Goal: Task Accomplishment & Management: Manage account settings

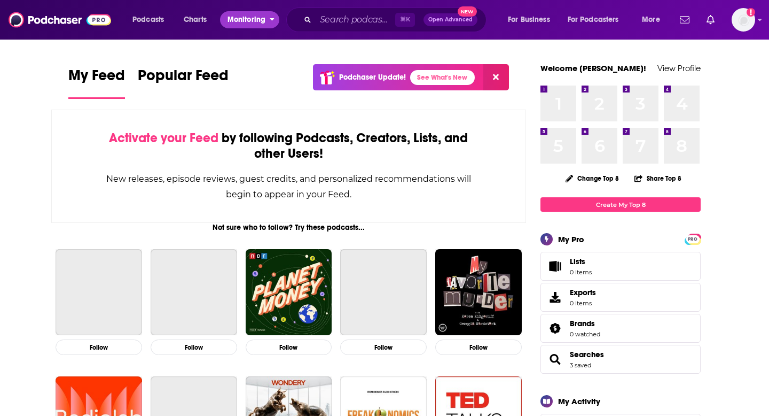
click at [268, 23] on button "Monitoring" at bounding box center [249, 19] width 59 height 17
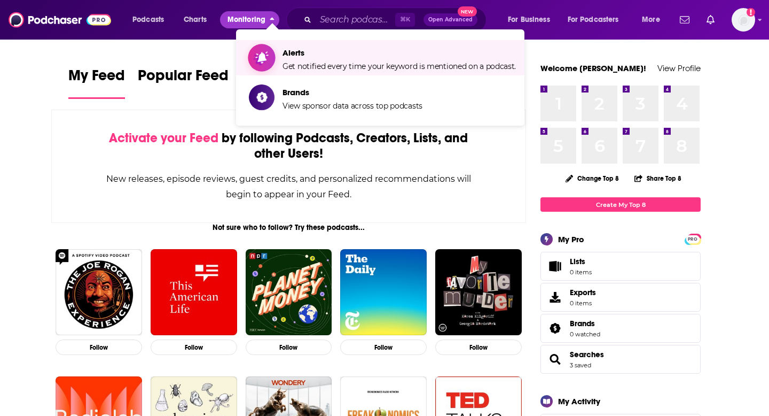
click at [297, 60] on span "Alerts Get notified every time your keyword is mentioned on a podcast." at bounding box center [400, 57] width 234 height 27
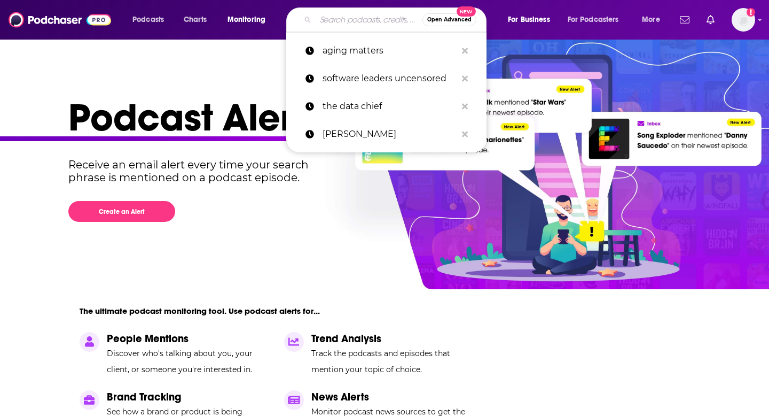
click at [354, 14] on input "Search podcasts, credits, & more..." at bounding box center [369, 19] width 107 height 17
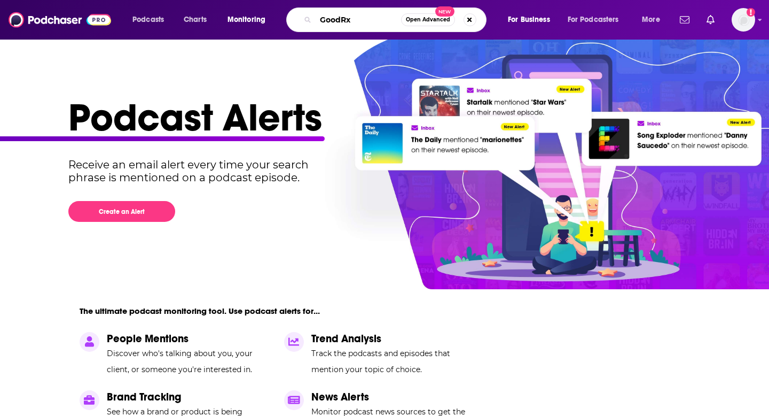
type input "GoodRx"
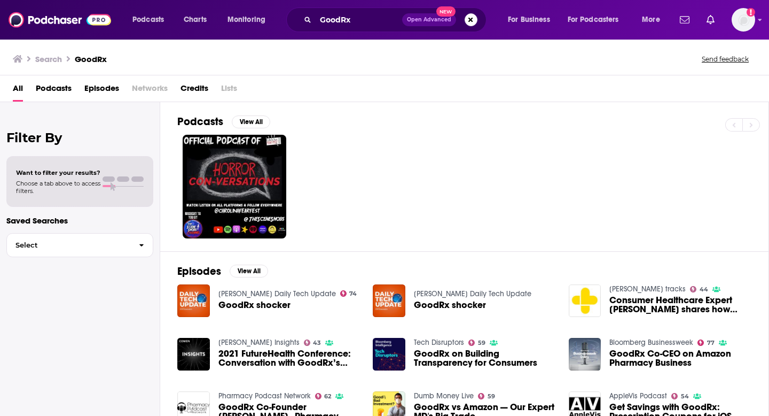
click at [82, 87] on div "All Podcasts Episodes Networks Credits Lists" at bounding box center [387, 91] width 748 height 22
click at [88, 87] on span "Episodes" at bounding box center [101, 91] width 35 height 22
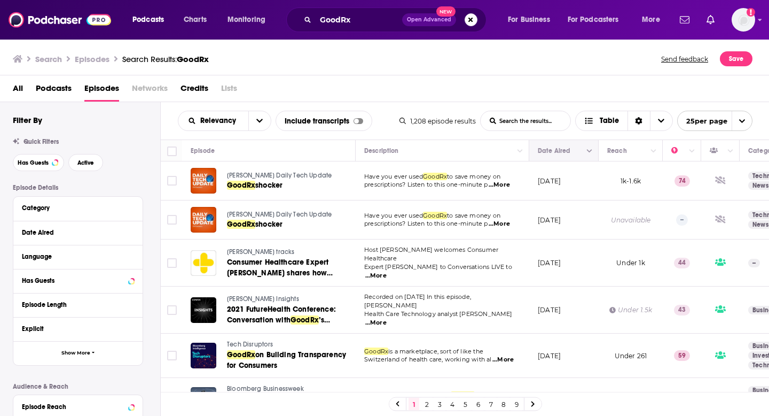
click at [578, 149] on button "Move" at bounding box center [563, 150] width 52 height 13
click at [591, 155] on button "Column Actions" at bounding box center [590, 151] width 13 height 13
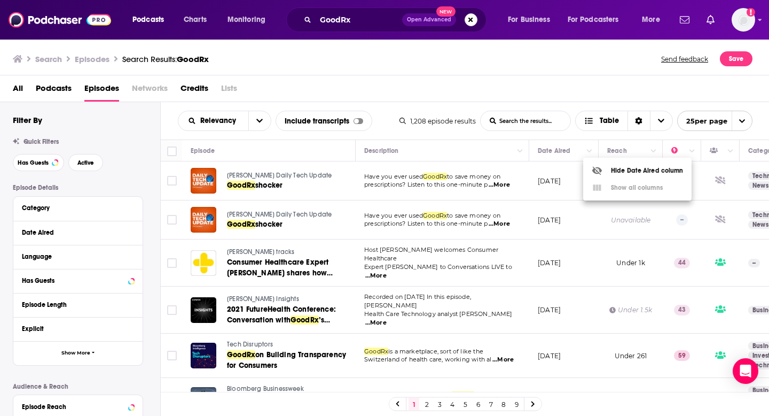
click at [573, 136] on div at bounding box center [384, 208] width 769 height 416
click at [261, 120] on icon "open menu" at bounding box center [259, 121] width 6 height 4
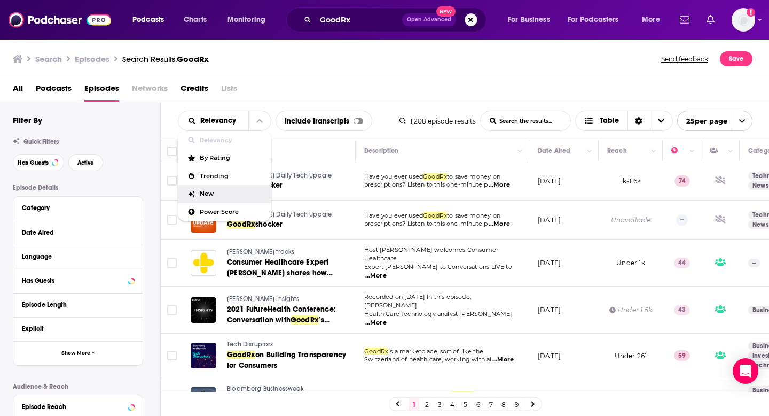
click at [221, 197] on div "New" at bounding box center [225, 194] width 94 height 18
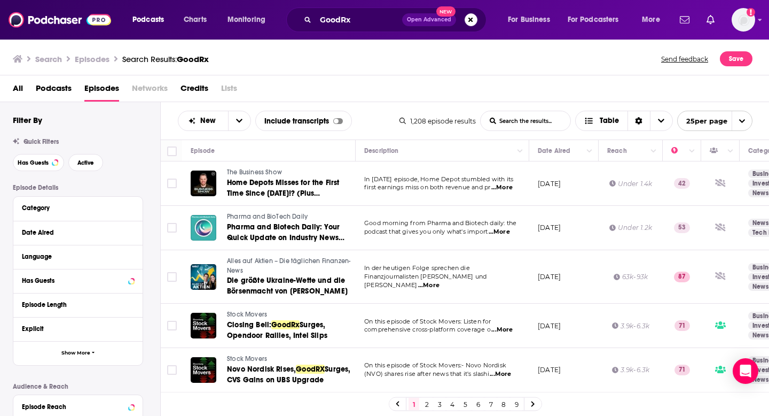
click at [500, 234] on span "...More" at bounding box center [499, 232] width 21 height 9
drag, startPoint x: 593, startPoint y: 204, endPoint x: 593, endPoint y: 238, distance: 34.2
click at [593, 238] on td "[DATE]" at bounding box center [564, 228] width 69 height 44
click at [175, 180] on input "Toggle select row" at bounding box center [172, 183] width 10 height 10
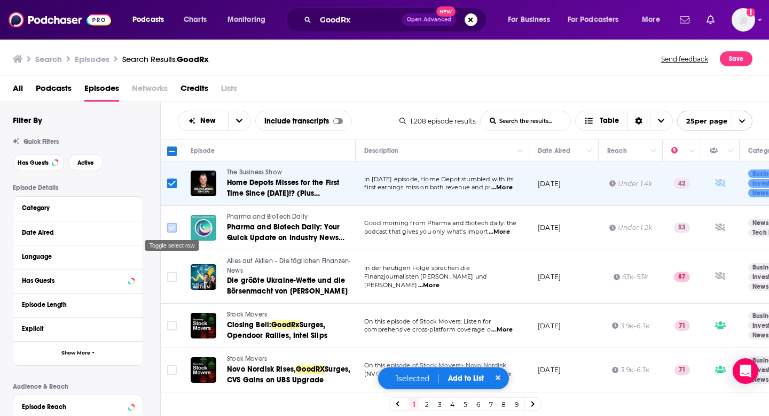
click at [170, 232] on div "Toggle select row" at bounding box center [172, 241] width 56 height 19
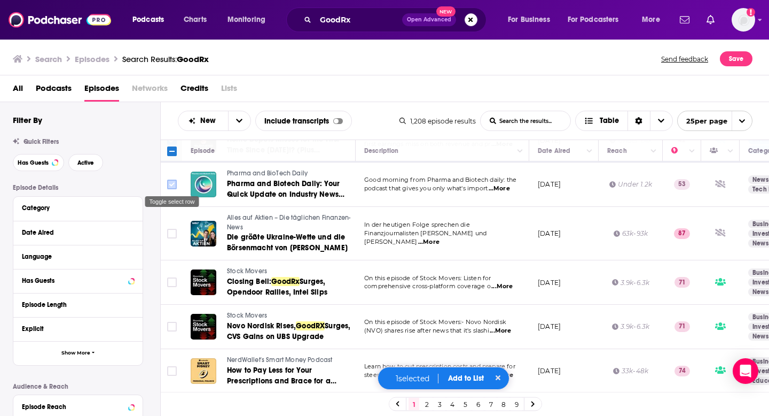
scroll to position [44, 0]
click at [172, 183] on input "Toggle select row" at bounding box center [172, 184] width 10 height 10
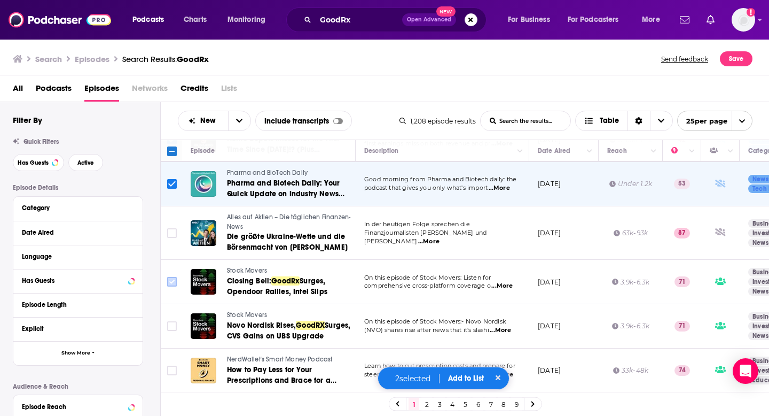
click at [171, 283] on input "Toggle select row" at bounding box center [172, 282] width 10 height 10
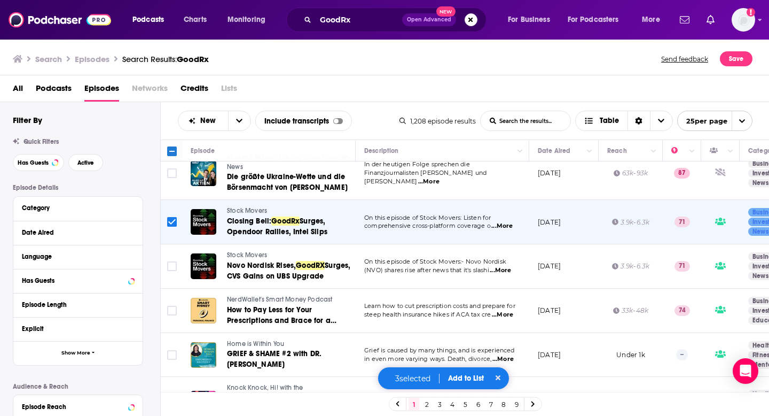
scroll to position [116, 0]
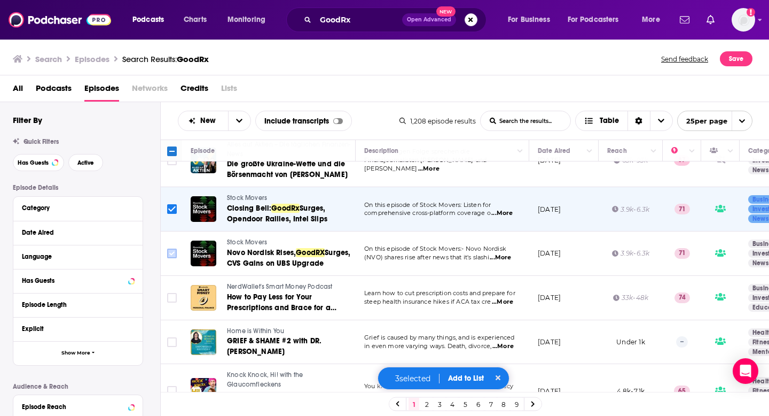
click at [174, 250] on input "Toggle select row" at bounding box center [172, 253] width 10 height 10
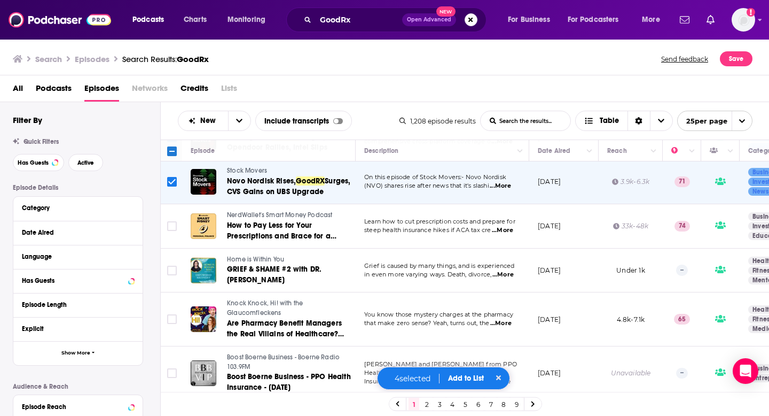
scroll to position [206, 0]
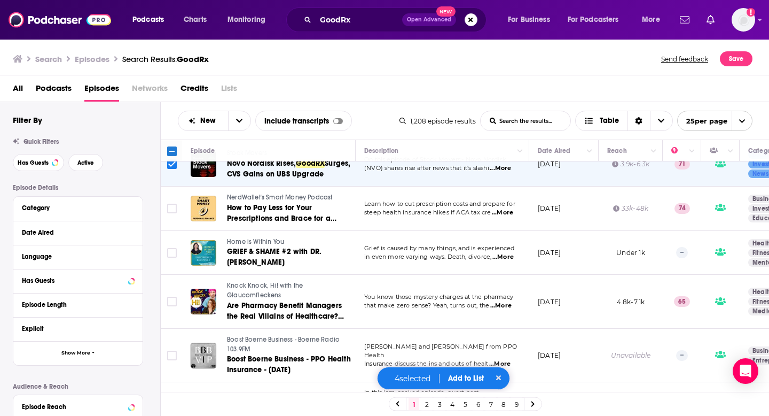
click at [503, 212] on span "...More" at bounding box center [502, 212] width 21 height 9
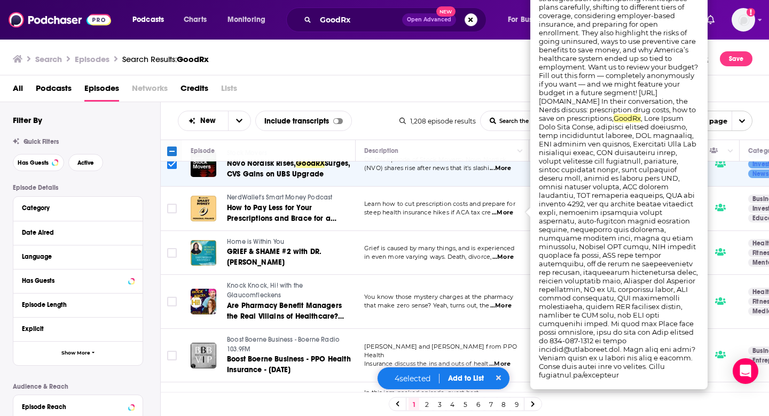
click at [441, 76] on div "All Podcasts Episodes Networks Credits Lists" at bounding box center [385, 88] width 770 height 27
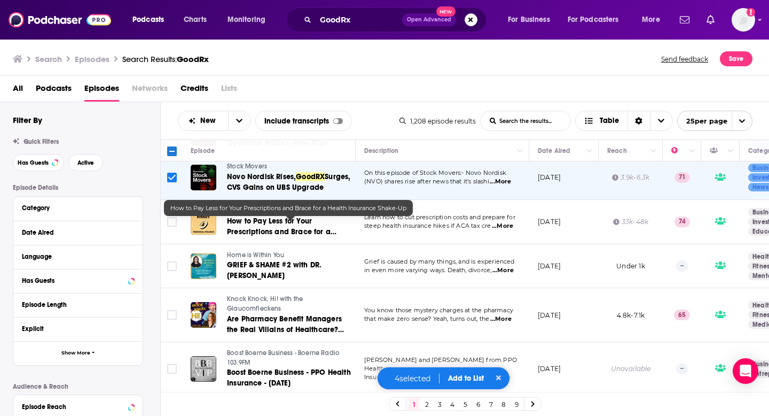
scroll to position [189, 0]
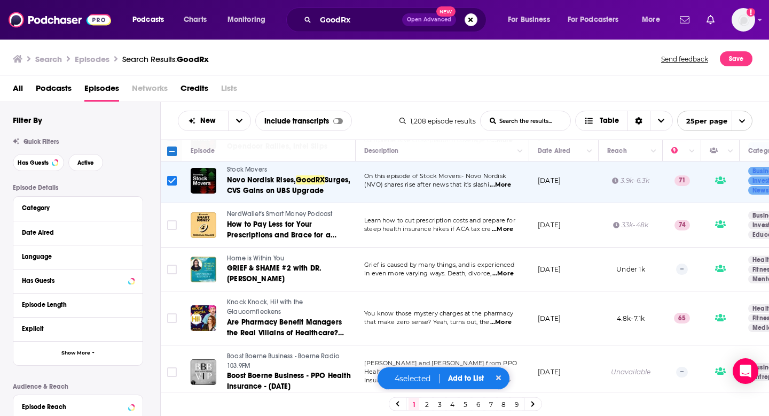
click at [509, 230] on span "...More" at bounding box center [502, 229] width 21 height 9
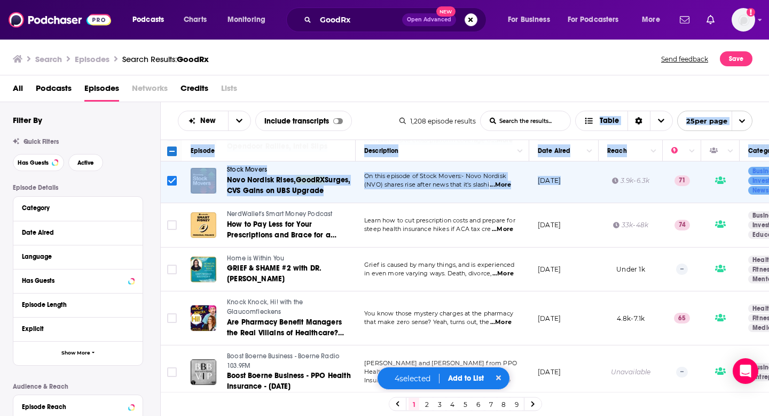
drag, startPoint x: 607, startPoint y: 112, endPoint x: 610, endPoint y: 176, distance: 64.7
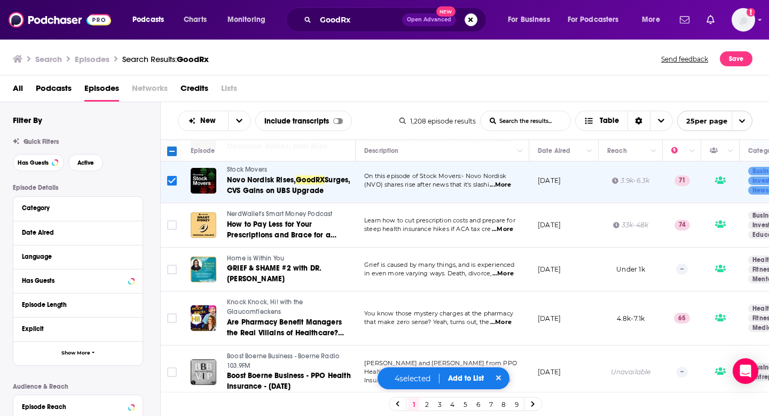
click at [509, 229] on span "...More" at bounding box center [502, 229] width 21 height 9
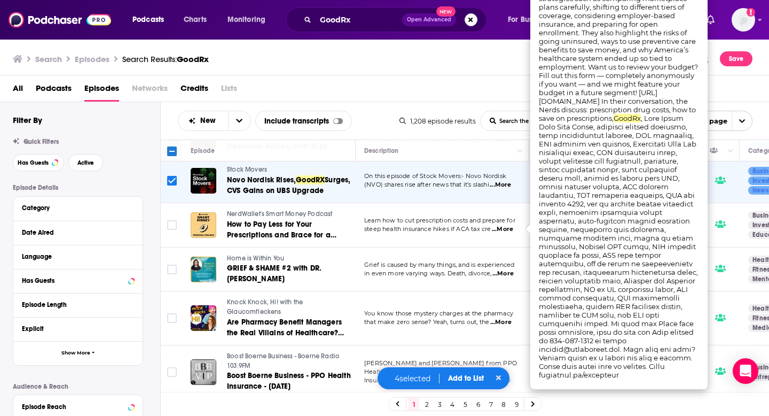
click at [353, 81] on div "All Podcasts Episodes Networks Credits Lists" at bounding box center [387, 91] width 749 height 22
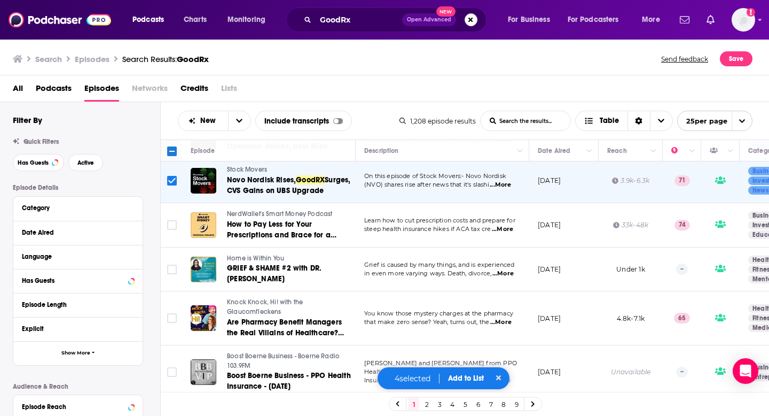
click at [469, 378] on span "Add to List" at bounding box center [466, 378] width 36 height 9
click at [466, 339] on button "Add Episodes" at bounding box center [463, 338] width 58 height 20
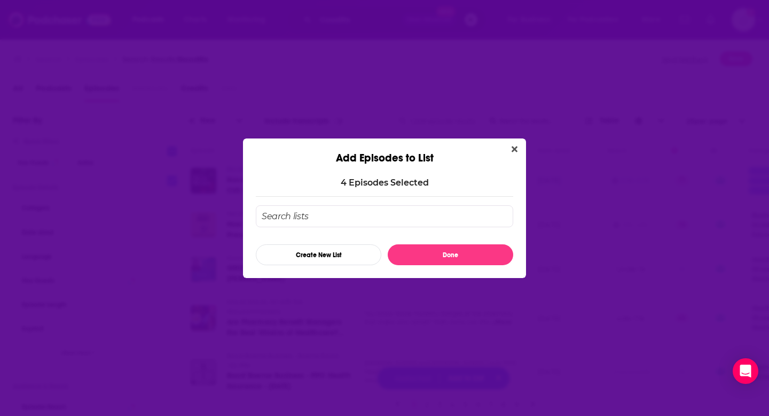
click at [345, 219] on input "Add Episode To List" at bounding box center [385, 216] width 258 height 22
type input "GoodRx x Novo"
click at [447, 256] on button "Done" at bounding box center [451, 254] width 126 height 21
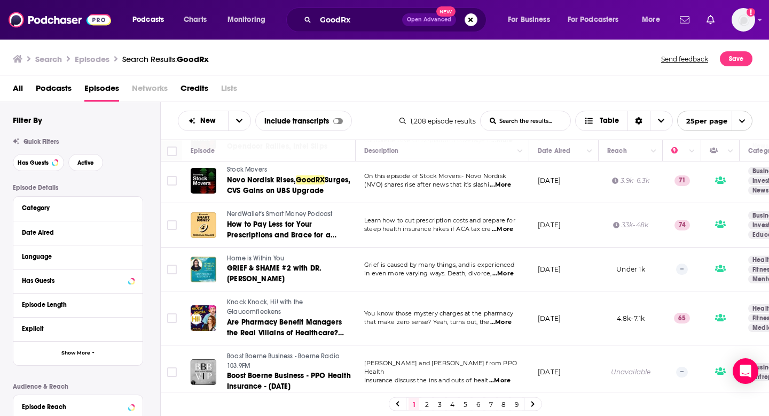
scroll to position [0, 0]
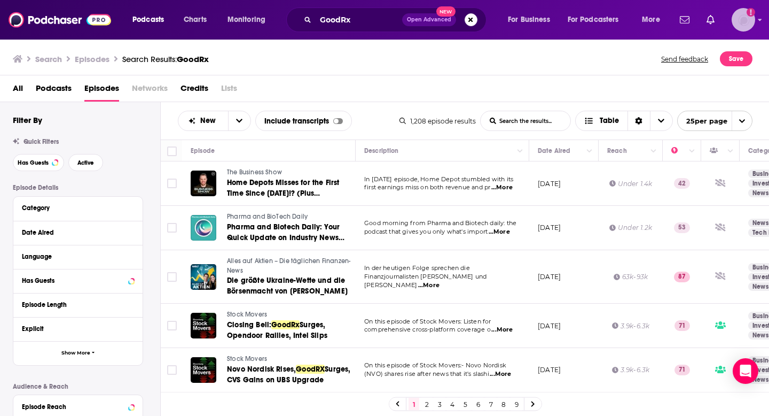
click at [745, 20] on img "Logged in as kkitamorn" at bounding box center [744, 20] width 24 height 24
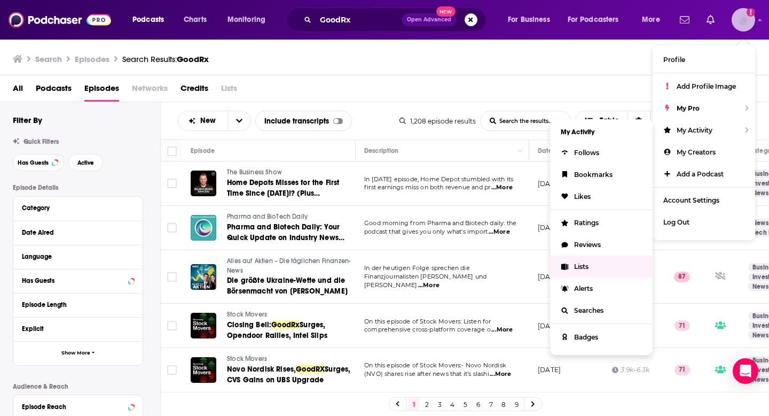
click at [602, 261] on link "Lists" at bounding box center [601, 266] width 103 height 22
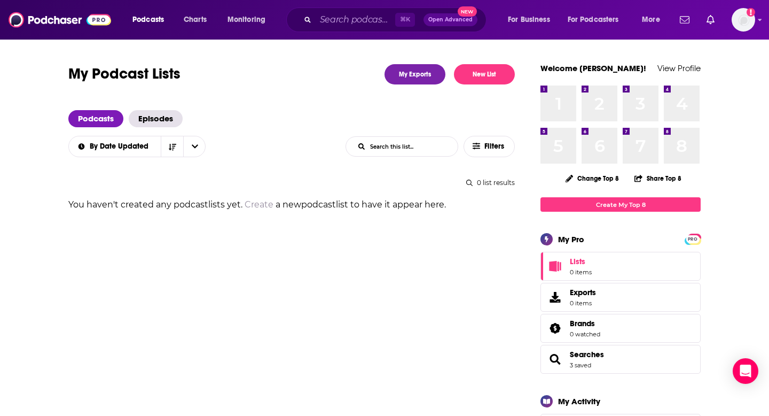
scroll to position [4, 0]
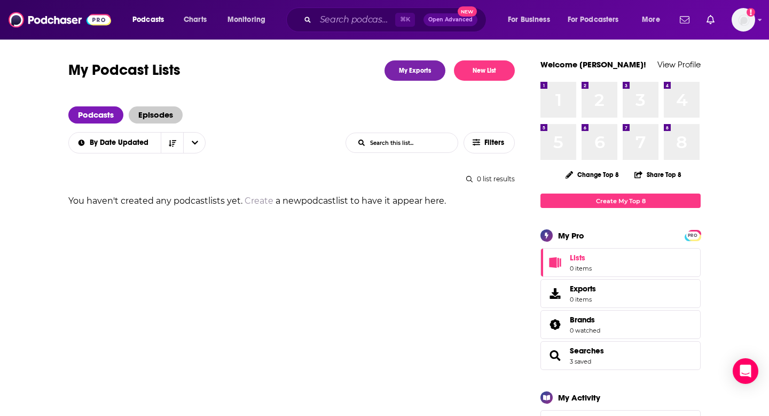
click at [154, 111] on span "Episodes" at bounding box center [156, 114] width 54 height 17
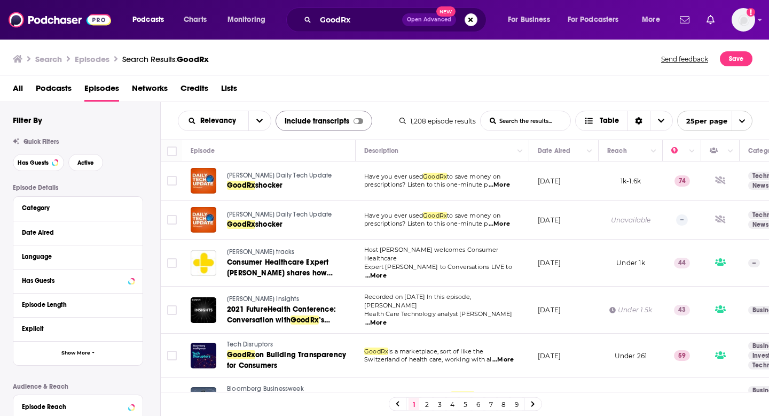
click at [359, 122] on div at bounding box center [359, 121] width 10 height 6
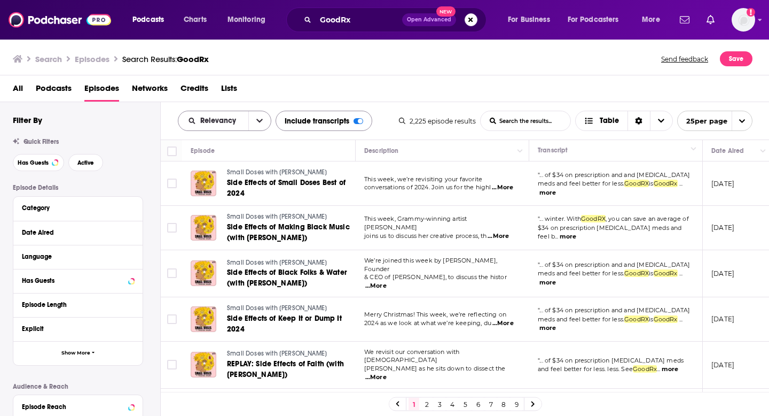
click at [265, 118] on button "open menu" at bounding box center [259, 120] width 22 height 19
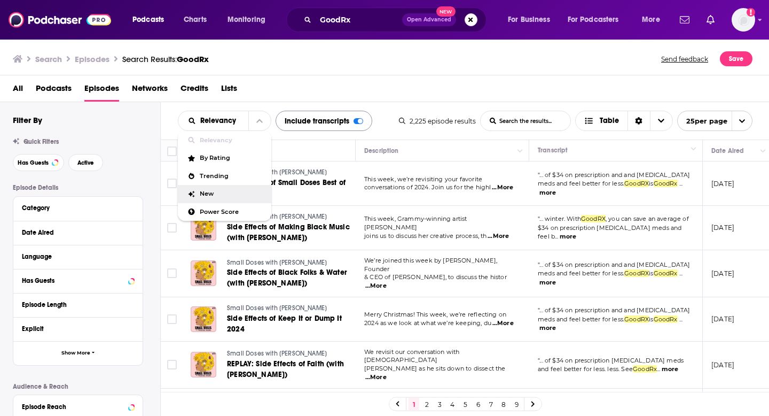
click at [217, 192] on span "New" at bounding box center [231, 194] width 63 height 6
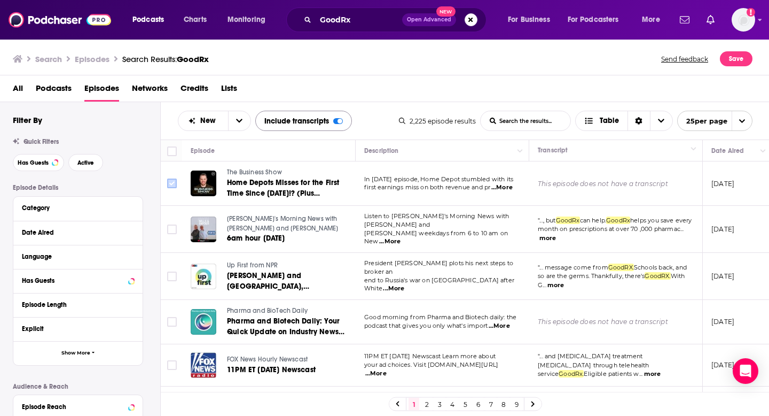
click at [173, 181] on input "Toggle select row" at bounding box center [172, 183] width 10 height 10
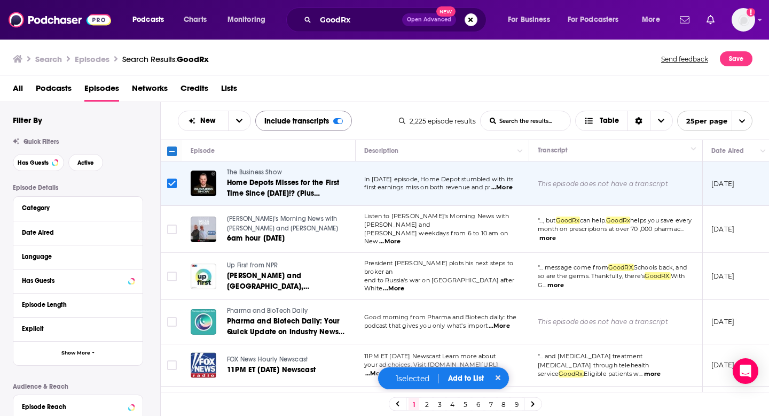
click at [556, 237] on button "more" at bounding box center [548, 238] width 17 height 9
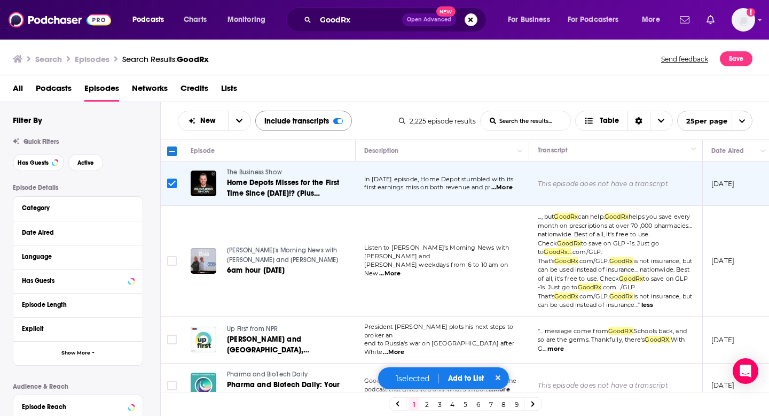
scroll to position [28, 0]
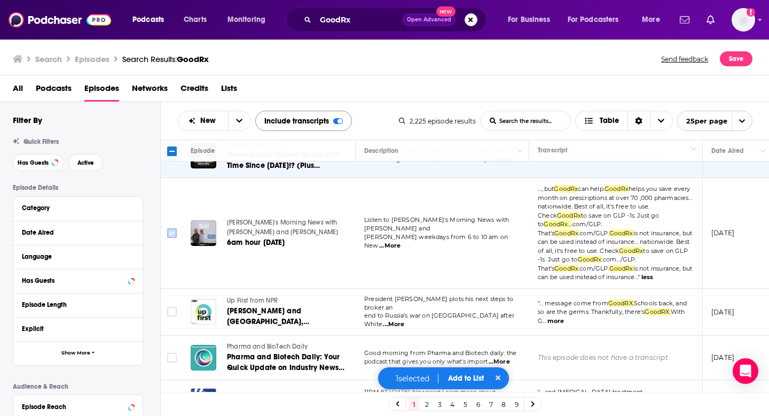
click at [174, 231] on input "Toggle select row" at bounding box center [172, 233] width 10 height 10
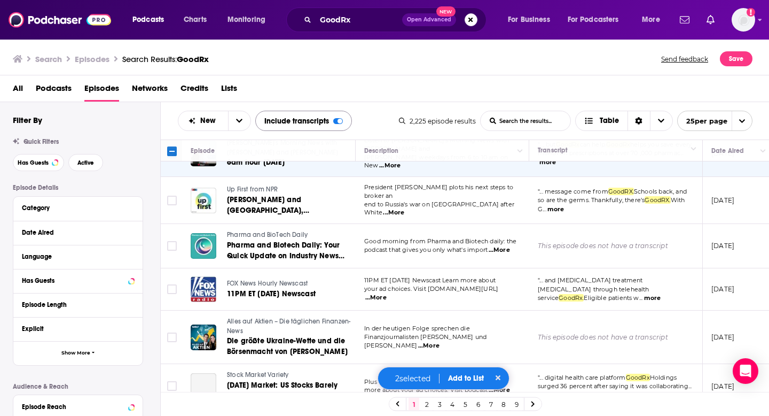
scroll to position [76, 0]
click at [562, 204] on button "more" at bounding box center [556, 208] width 17 height 9
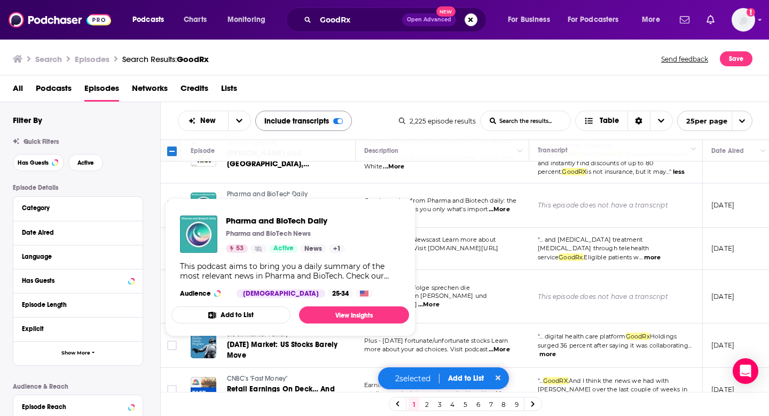
scroll to position [136, 0]
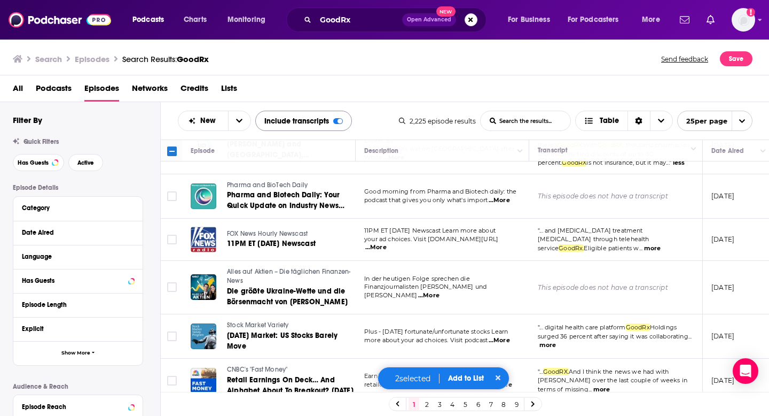
click at [499, 196] on span "...More" at bounding box center [499, 200] width 21 height 9
click at [174, 192] on input "Toggle select row" at bounding box center [172, 196] width 10 height 10
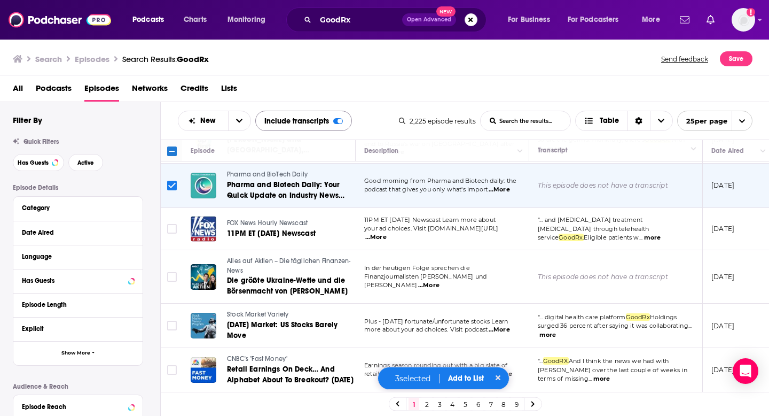
scroll to position [164, 0]
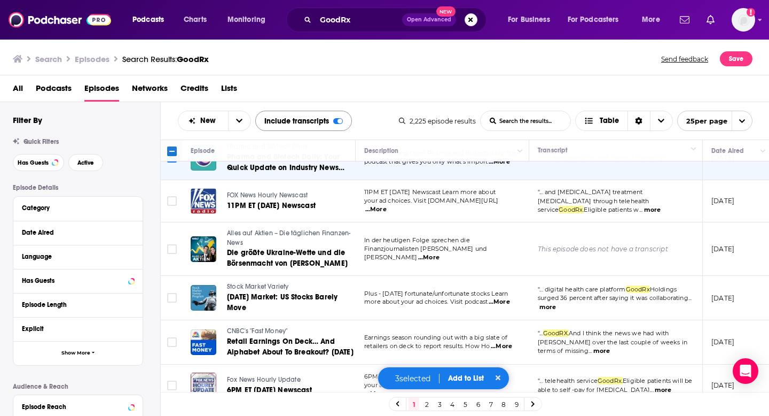
click at [644, 205] on button "more" at bounding box center [652, 209] width 17 height 9
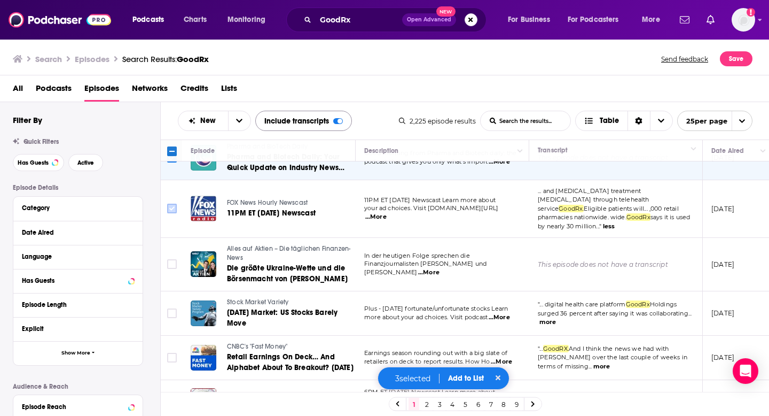
click at [176, 204] on input "Toggle select row" at bounding box center [172, 209] width 10 height 10
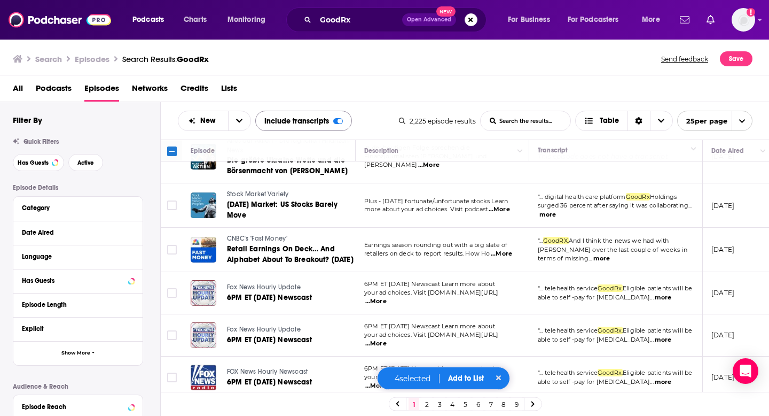
scroll to position [257, 0]
click at [556, 209] on button "more" at bounding box center [548, 213] width 17 height 9
click at [176, 200] on input "Toggle select row" at bounding box center [172, 205] width 10 height 10
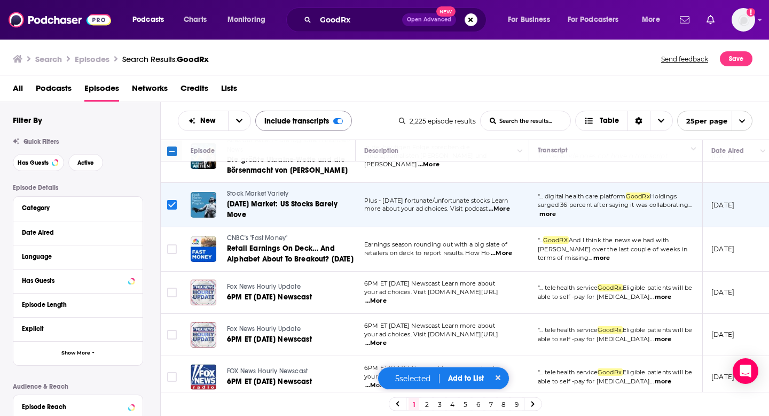
click at [594, 253] on button "more" at bounding box center [602, 257] width 17 height 9
click at [505, 249] on span "...More" at bounding box center [501, 253] width 21 height 9
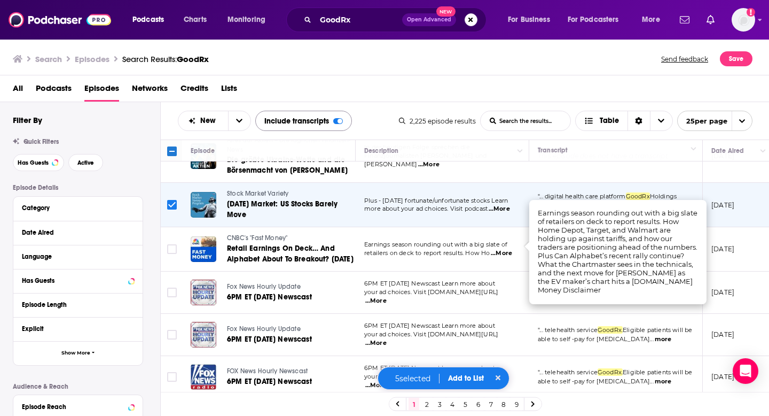
click at [505, 249] on span "...More" at bounding box center [501, 253] width 21 height 9
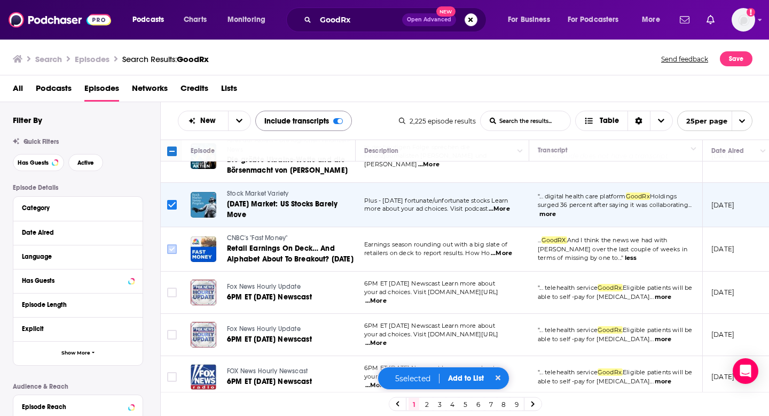
click at [173, 247] on input "Toggle select row" at bounding box center [172, 249] width 10 height 10
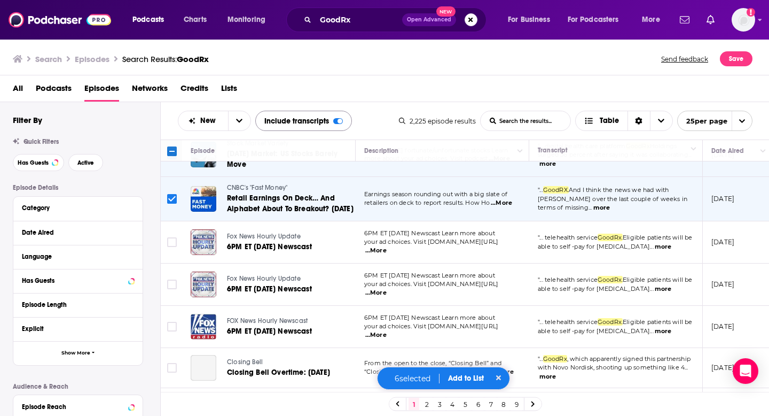
scroll to position [310, 0]
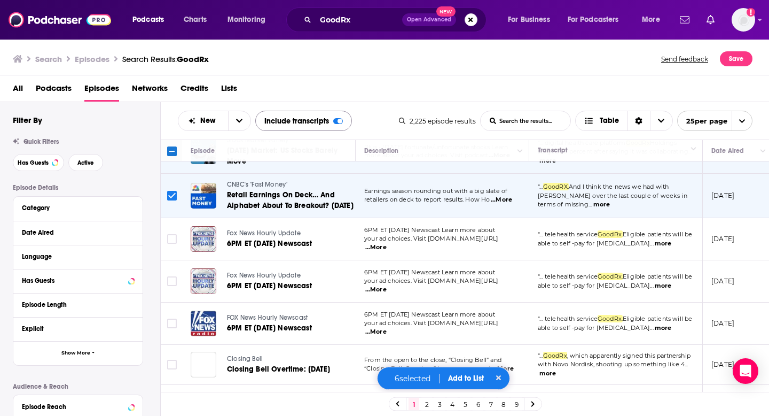
click at [655, 239] on button "more" at bounding box center [663, 243] width 17 height 9
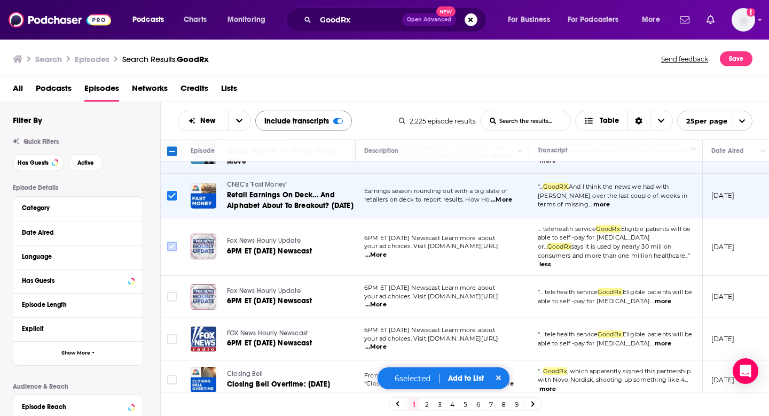
click at [172, 242] on input "Toggle select row" at bounding box center [172, 247] width 10 height 10
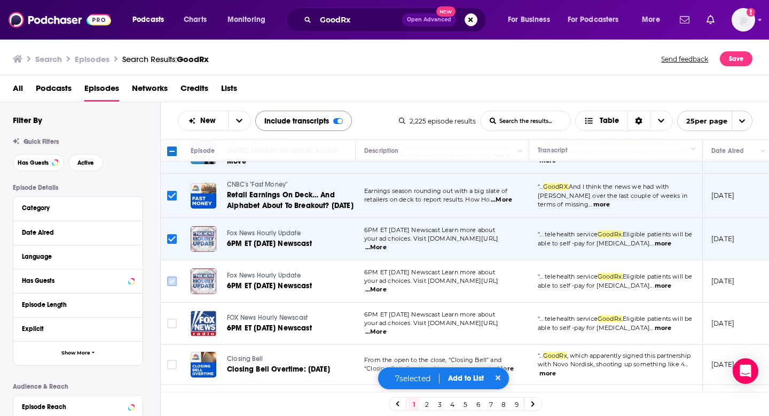
click at [173, 276] on input "Toggle select row" at bounding box center [172, 281] width 10 height 10
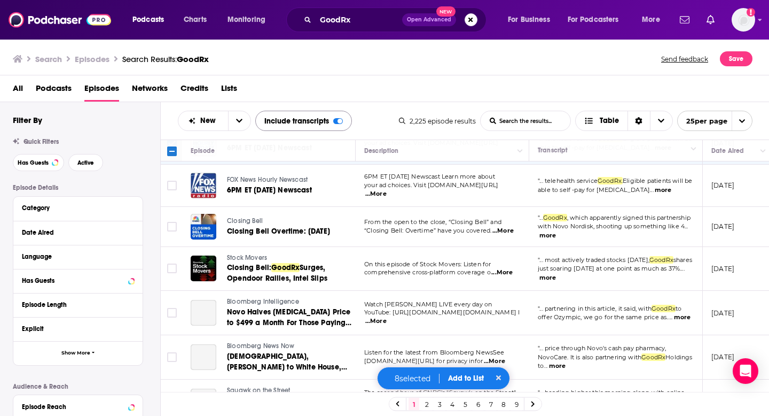
scroll to position [450, 0]
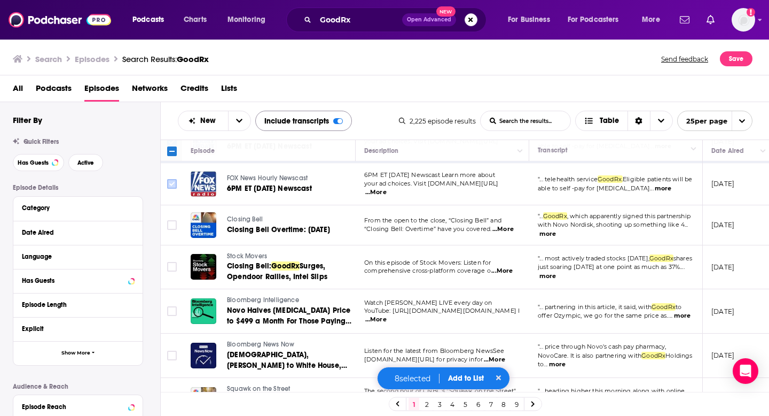
click at [174, 179] on input "Toggle select row" at bounding box center [172, 184] width 10 height 10
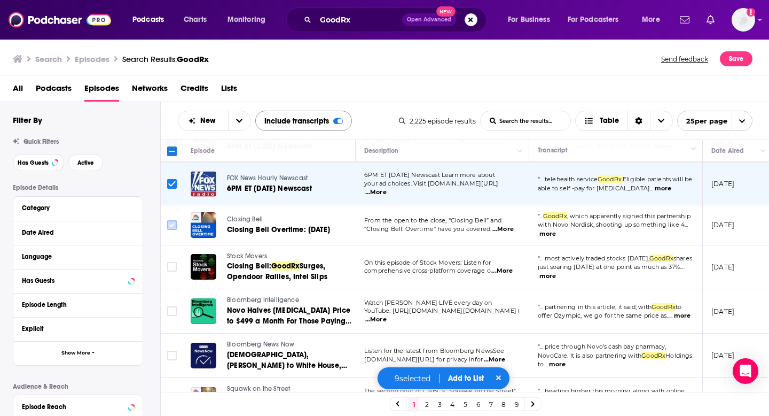
click at [169, 220] on input "Toggle select row" at bounding box center [172, 225] width 10 height 10
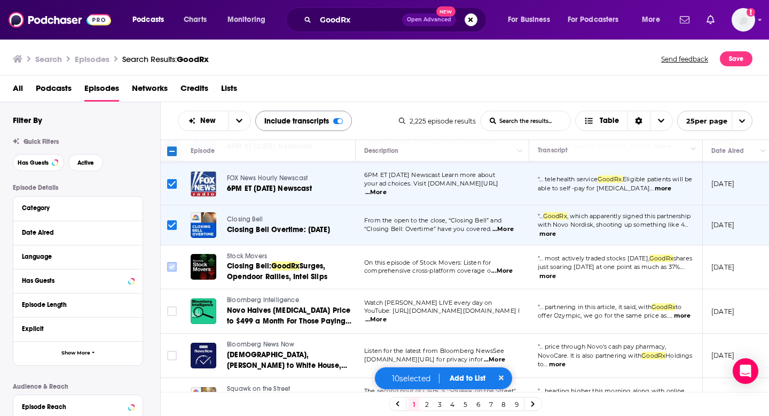
click at [172, 262] on input "Toggle select row" at bounding box center [172, 267] width 10 height 10
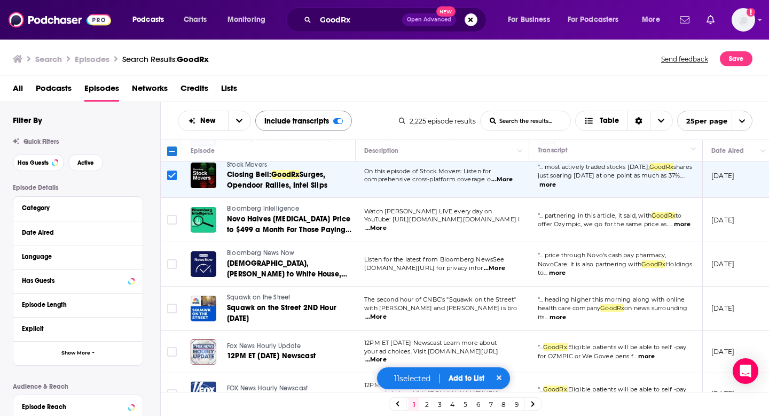
scroll to position [542, 0]
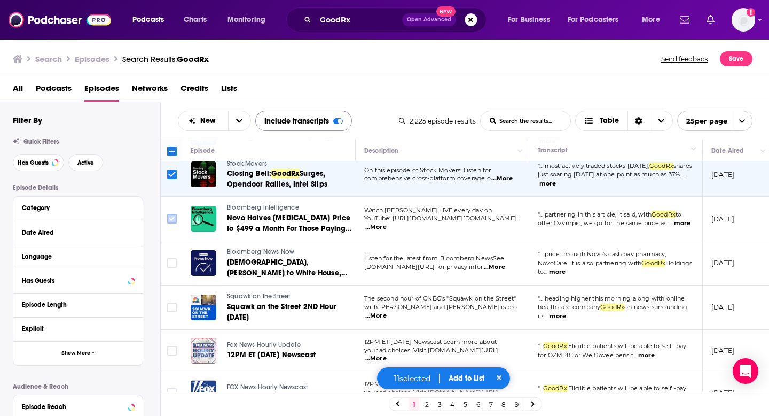
click at [174, 214] on input "Toggle select row" at bounding box center [172, 219] width 10 height 10
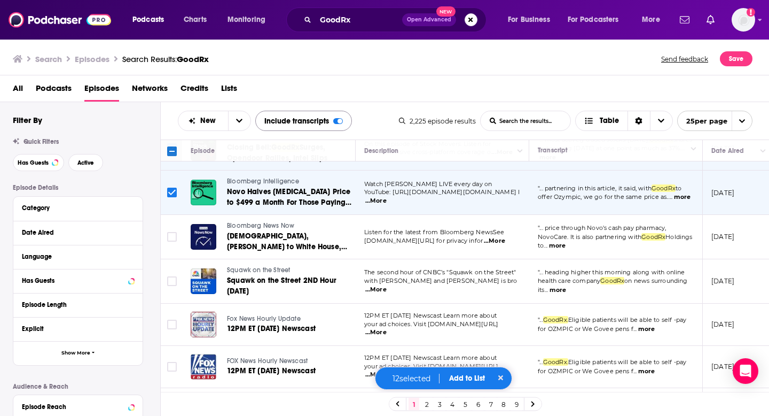
scroll to position [574, 0]
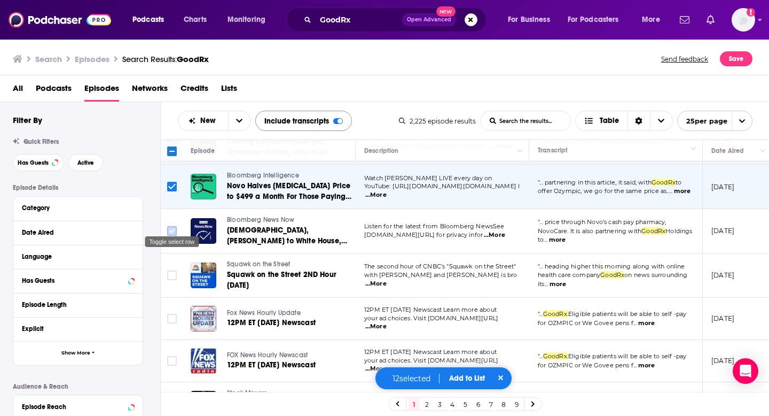
click at [173, 226] on input "Toggle select row" at bounding box center [172, 231] width 10 height 10
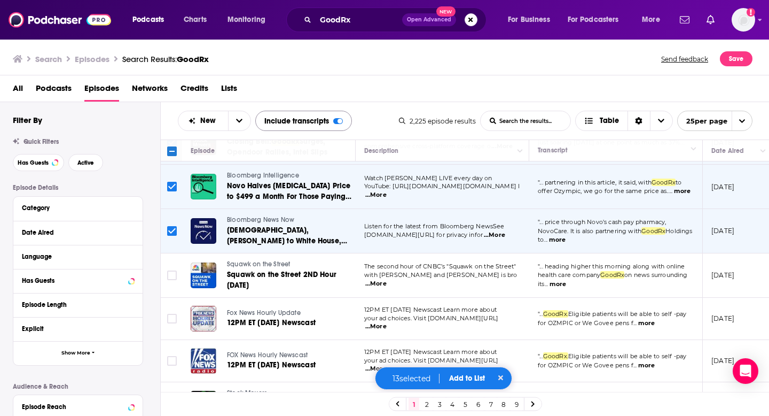
scroll to position [608, 0]
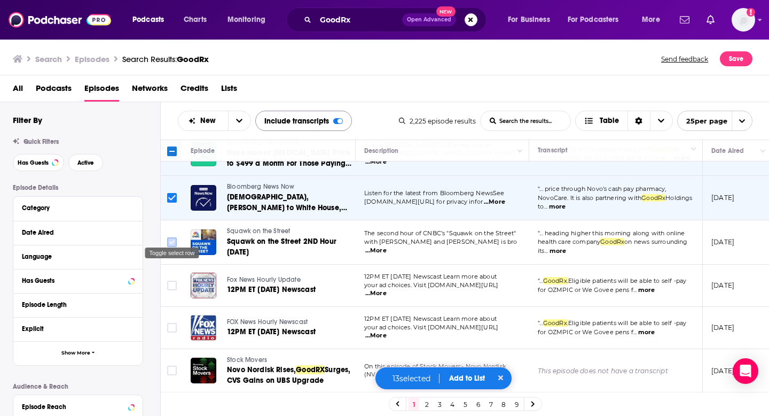
click at [173, 237] on input "Toggle select row" at bounding box center [172, 242] width 10 height 10
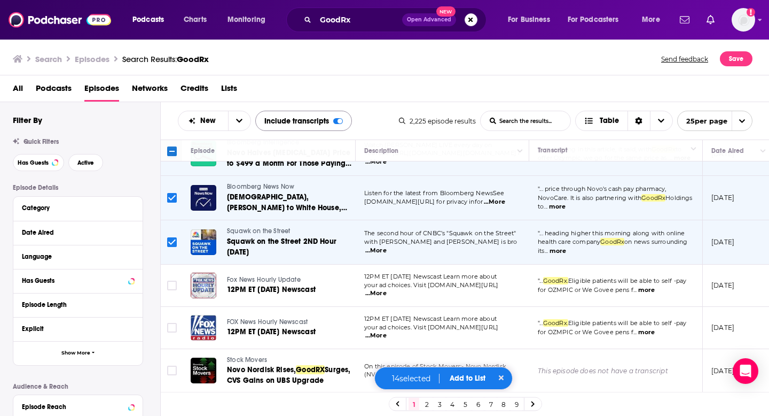
click at [171, 285] on td at bounding box center [171, 286] width 21 height 42
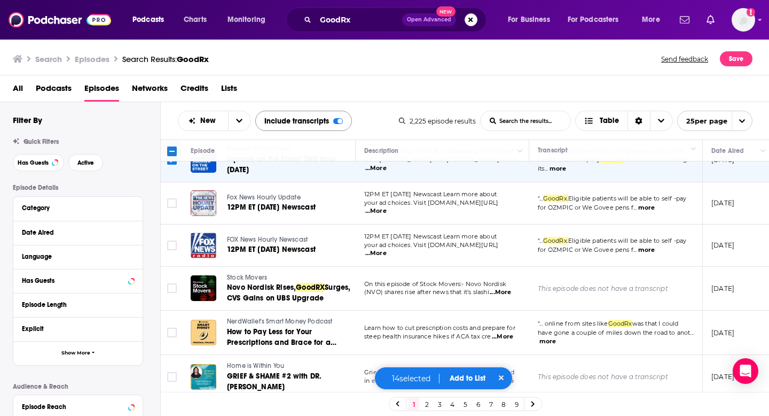
scroll to position [691, 0]
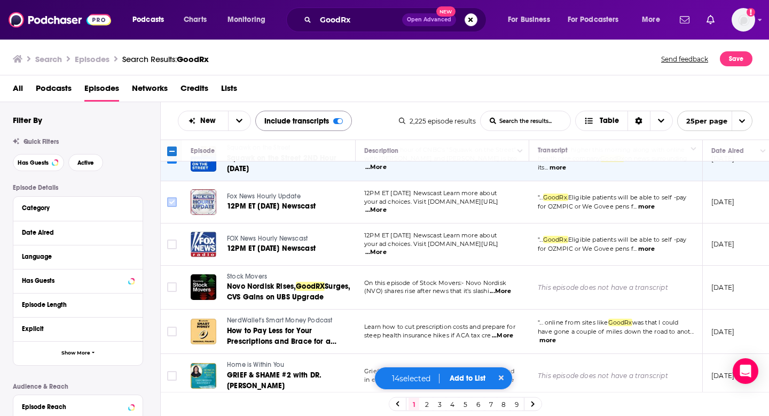
click at [174, 197] on input "Toggle select row" at bounding box center [172, 202] width 10 height 10
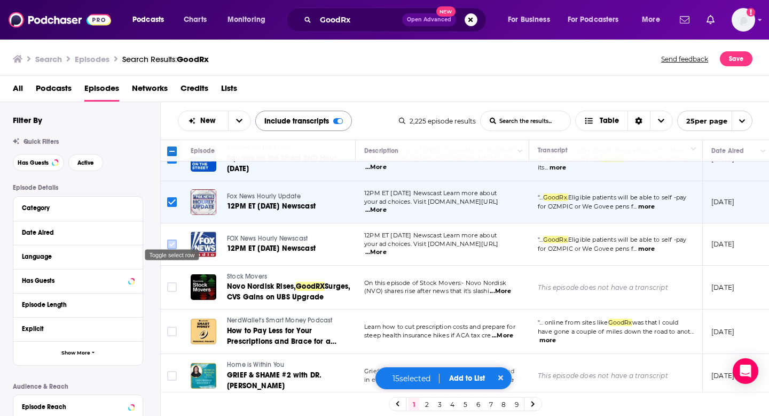
click at [172, 239] on input "Toggle select row" at bounding box center [172, 244] width 10 height 10
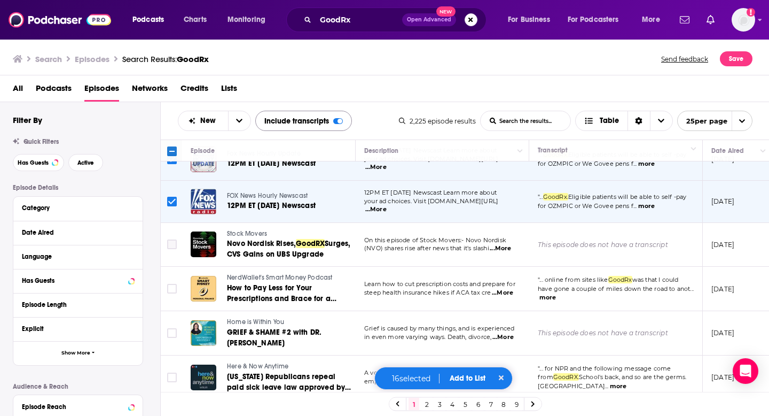
click at [172, 239] on input "Toggle select row" at bounding box center [172, 244] width 10 height 10
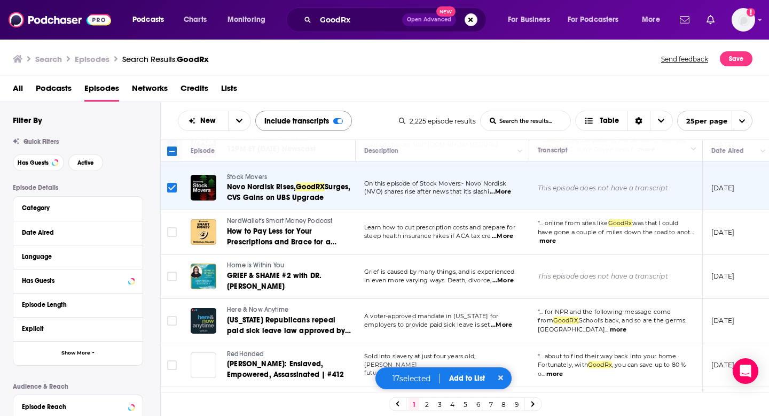
scroll to position [791, 0]
click at [170, 227] on input "Toggle select row" at bounding box center [172, 232] width 10 height 10
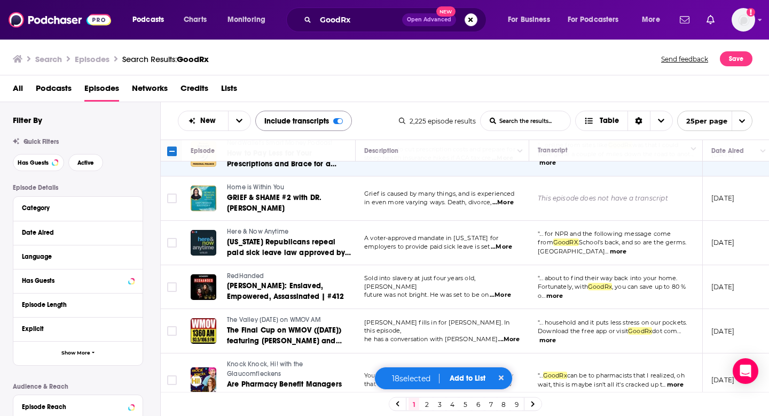
scroll to position [875, 0]
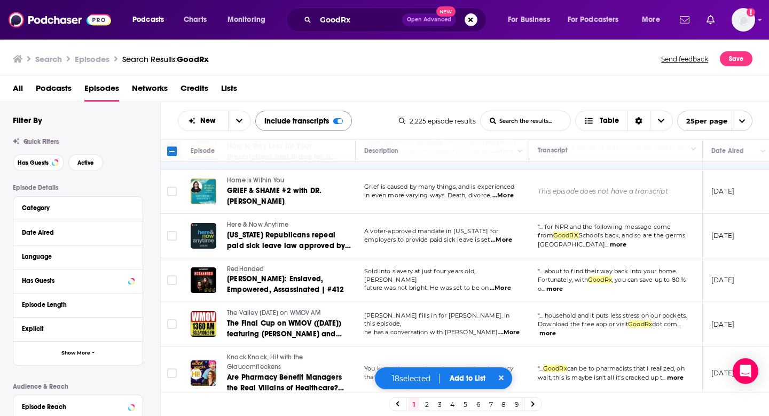
click at [466, 376] on span "Add to List" at bounding box center [468, 378] width 36 height 9
click at [467, 340] on button "Add Episodes" at bounding box center [465, 338] width 58 height 20
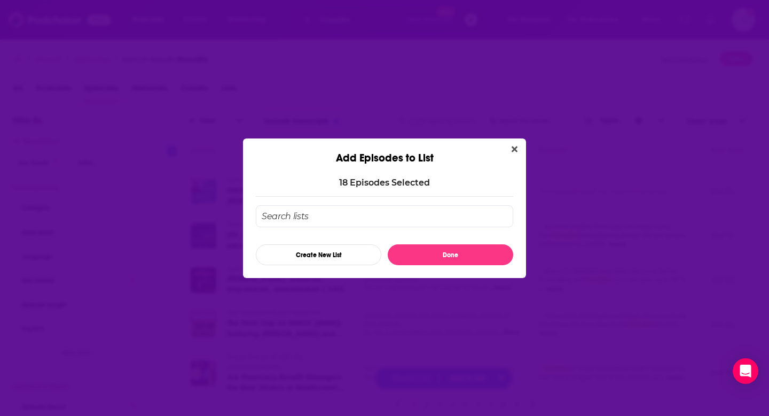
click at [398, 209] on input "Add Episode To List" at bounding box center [385, 216] width 258 height 22
type input "g"
click at [325, 250] on button "Create New List" at bounding box center [319, 254] width 126 height 21
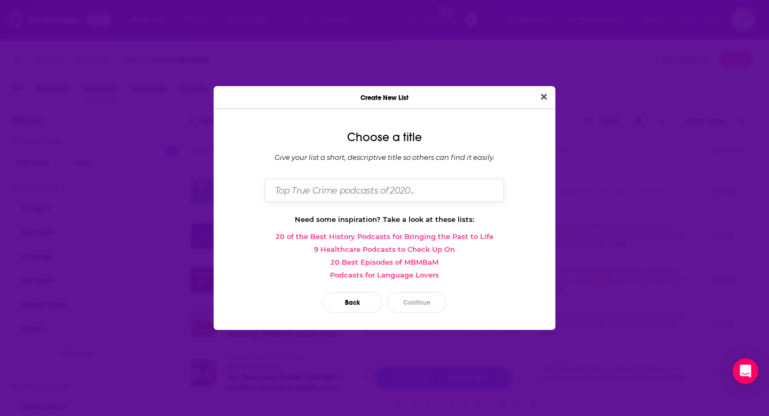
click at [346, 198] on input "Dialog" at bounding box center [384, 189] width 239 height 23
type input "GoodRx x Novo"
click at [431, 300] on button "Continue" at bounding box center [417, 302] width 60 height 21
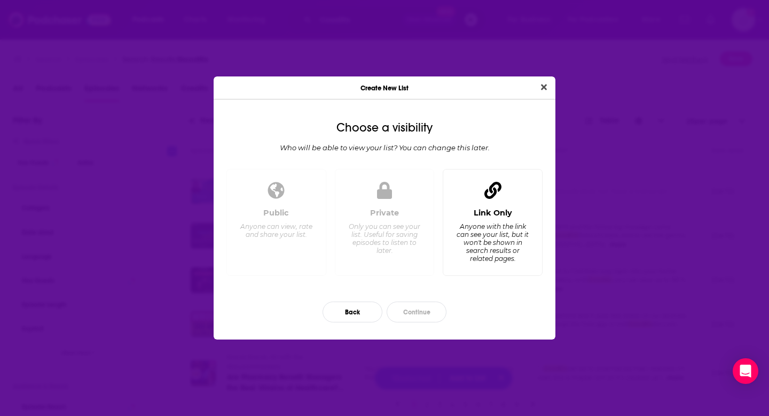
click at [478, 216] on div "Link Only" at bounding box center [493, 213] width 38 height 10
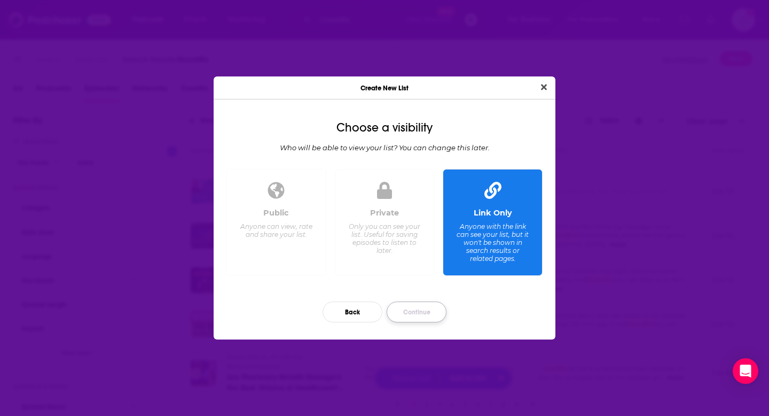
click at [411, 310] on button "Continue" at bounding box center [417, 311] width 60 height 21
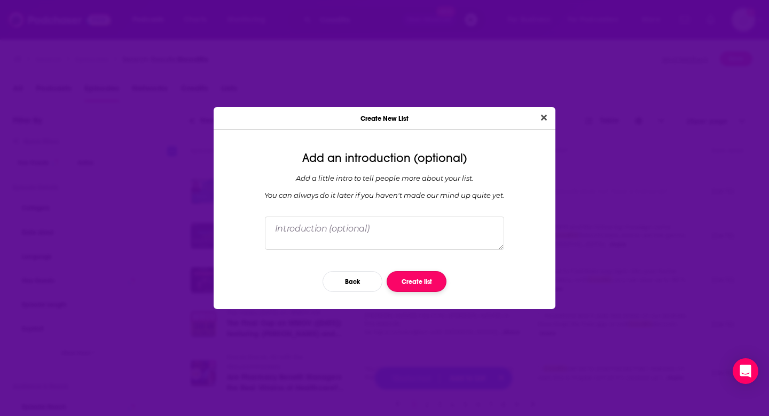
click at [413, 283] on button "Create list" at bounding box center [417, 281] width 60 height 21
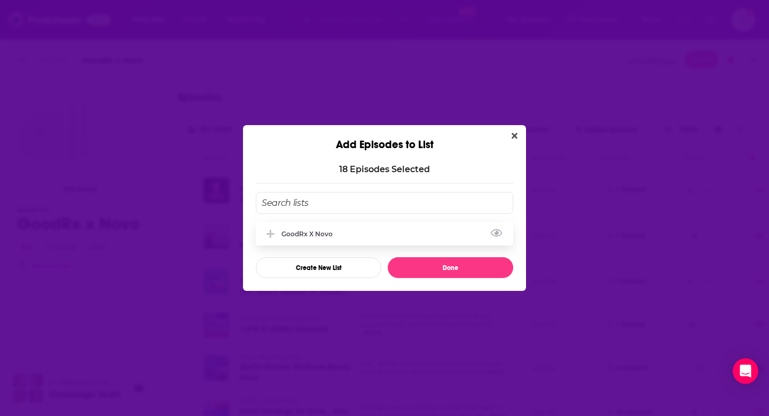
click at [395, 227] on div "GoodRx x Novo" at bounding box center [385, 234] width 258 height 24
click at [434, 263] on button "Done" at bounding box center [451, 267] width 126 height 21
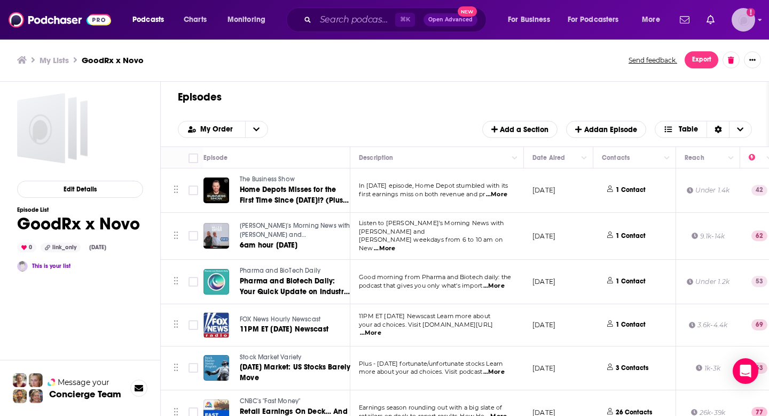
click at [750, 22] on img "Logged in as kkitamorn" at bounding box center [744, 20] width 24 height 24
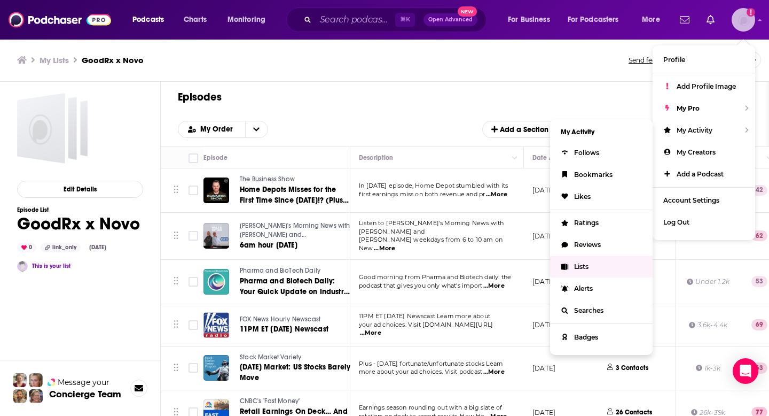
click at [583, 272] on link "Lists" at bounding box center [601, 266] width 103 height 22
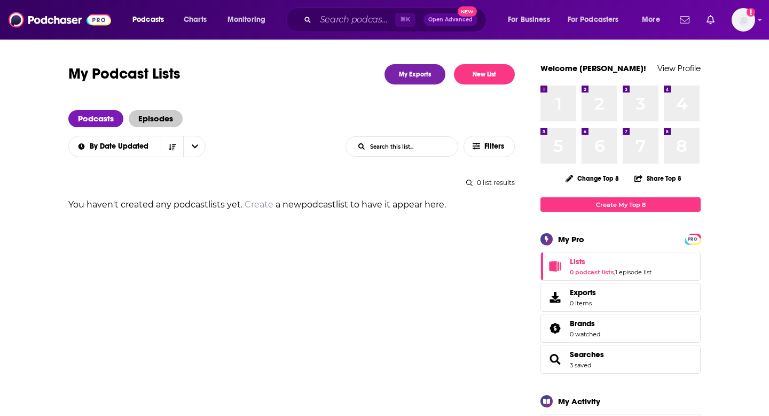
click at [168, 123] on span "Episodes" at bounding box center [156, 118] width 54 height 17
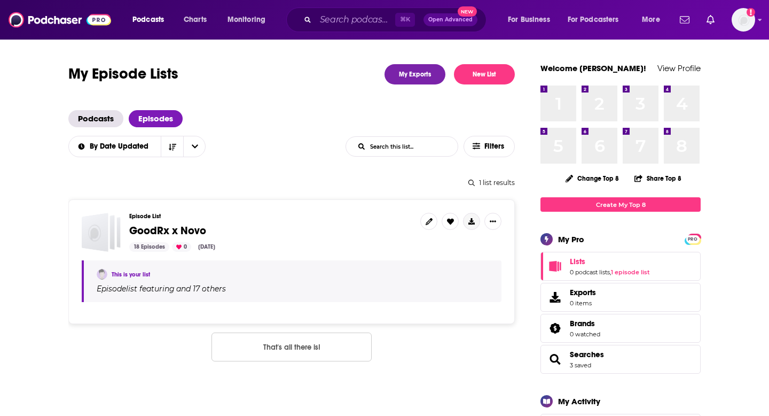
click at [476, 223] on button "Show More Button" at bounding box center [471, 221] width 17 height 17
click at [466, 245] on button "Export Episodes" at bounding box center [456, 245] width 64 height 20
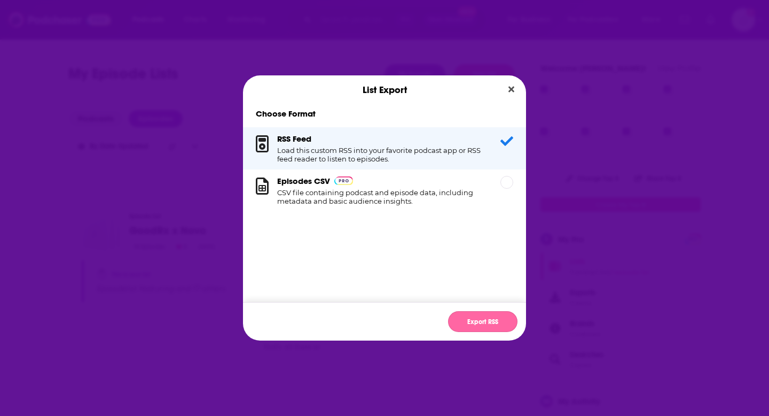
click at [484, 330] on button "Export RSS" at bounding box center [482, 321] width 69 height 21
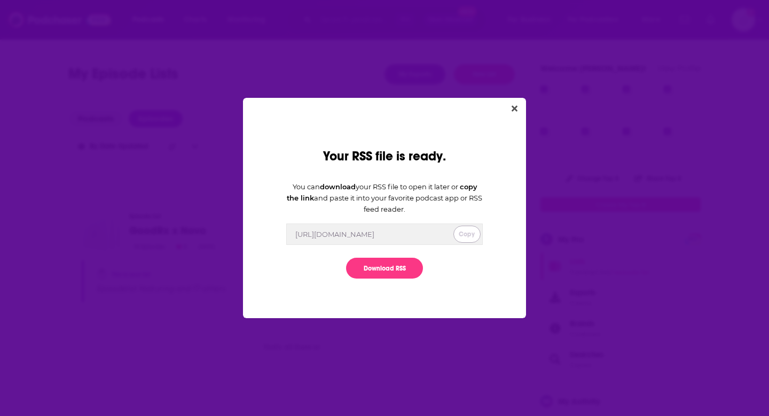
click at [472, 236] on button "Copy" at bounding box center [467, 233] width 27 height 17
